Goal: Communication & Community: Answer question/provide support

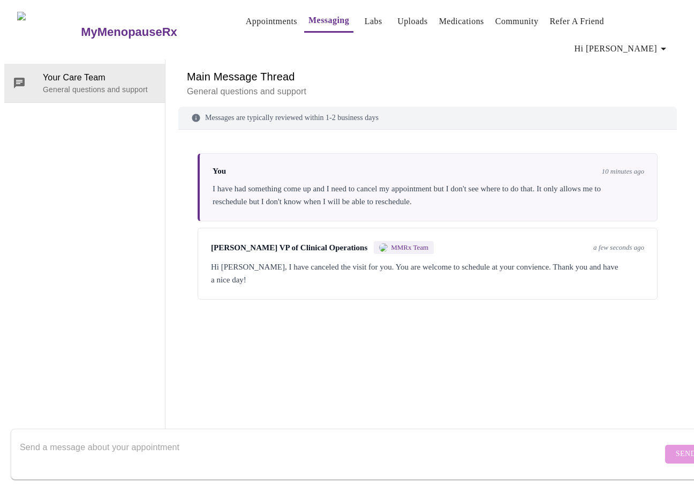
scroll to position [40, 0]
click at [352, 438] on textarea "Send a message about your appointment" at bounding box center [341, 454] width 643 height 34
click at [251, 439] on textarea "Thank you, I appreciate your help!." at bounding box center [341, 454] width 643 height 34
click at [236, 469] on div "Thank you, I appreciate your help! Send" at bounding box center [358, 454] width 716 height 62
click at [238, 459] on textarea "Thank you, I appreciate your help!" at bounding box center [341, 454] width 643 height 34
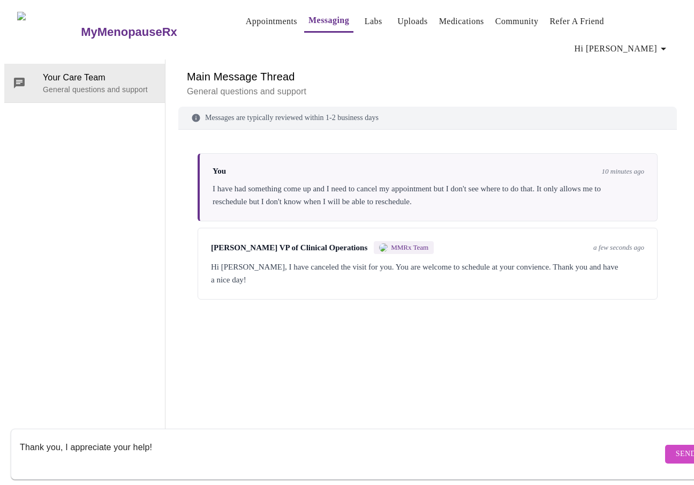
type textarea "Thank you, I appreciate your help!"
click at [676, 447] on span "Send" at bounding box center [686, 453] width 20 height 13
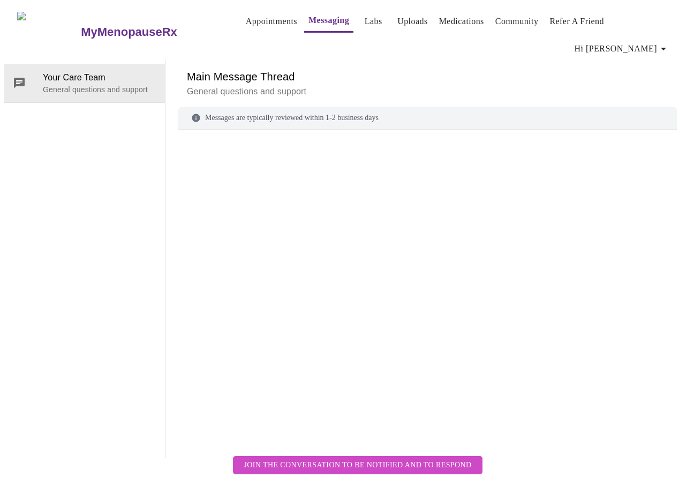
scroll to position [40, 0]
